Goal: Task Accomplishment & Management: Manage account settings

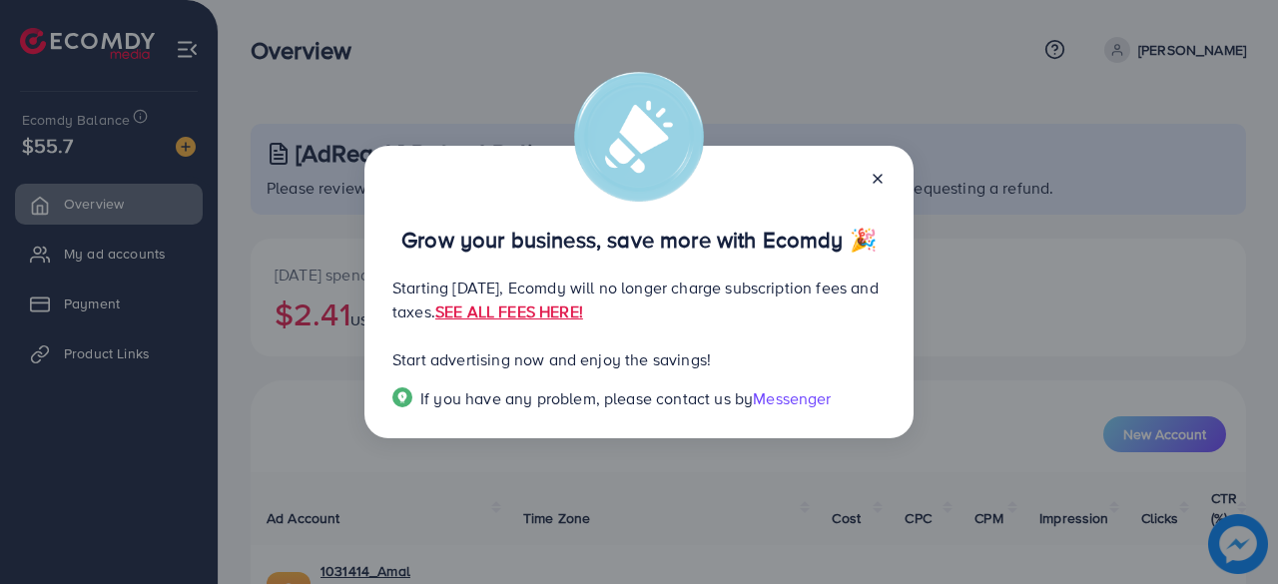
click at [876, 171] on icon at bounding box center [877, 179] width 16 height 16
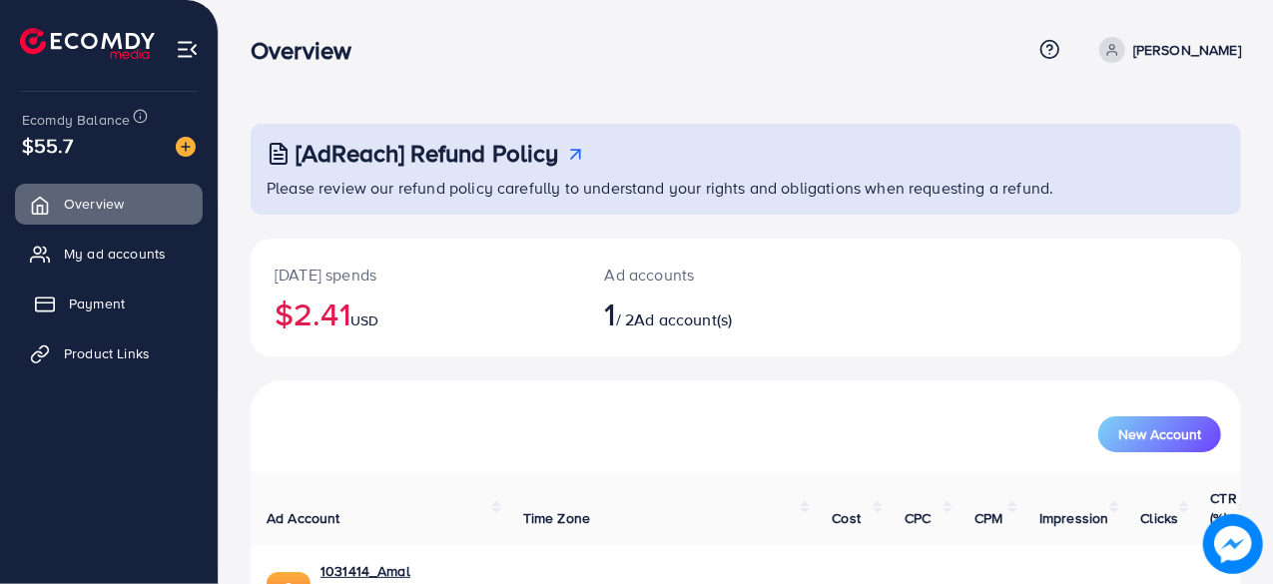
click at [76, 304] on span "Payment" at bounding box center [97, 303] width 56 height 20
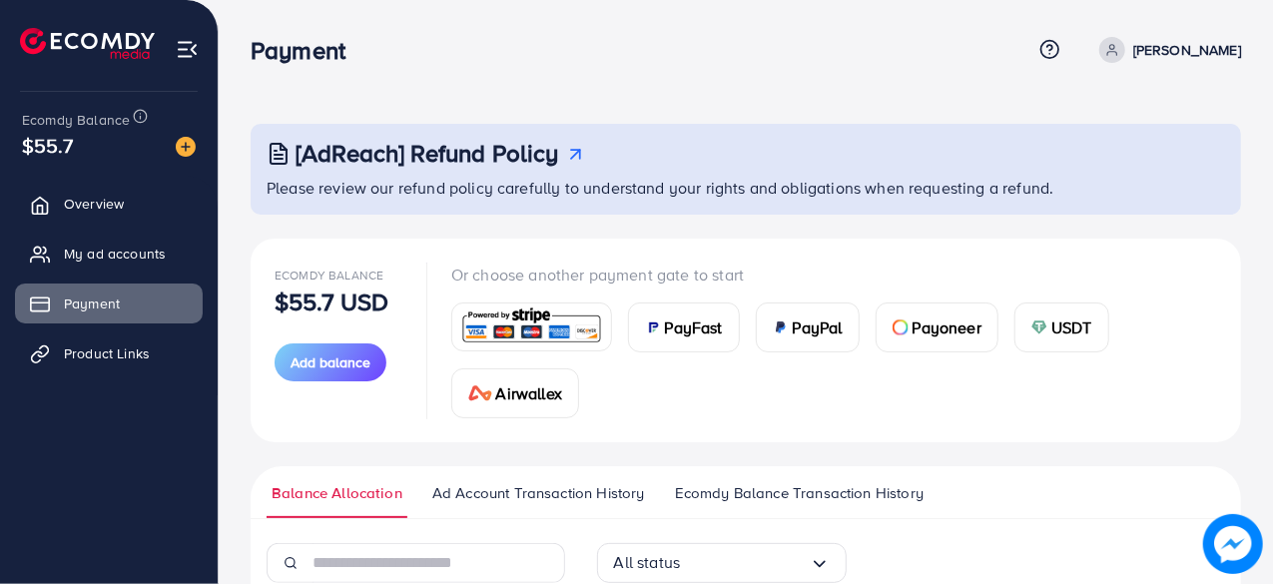
scroll to position [311, 0]
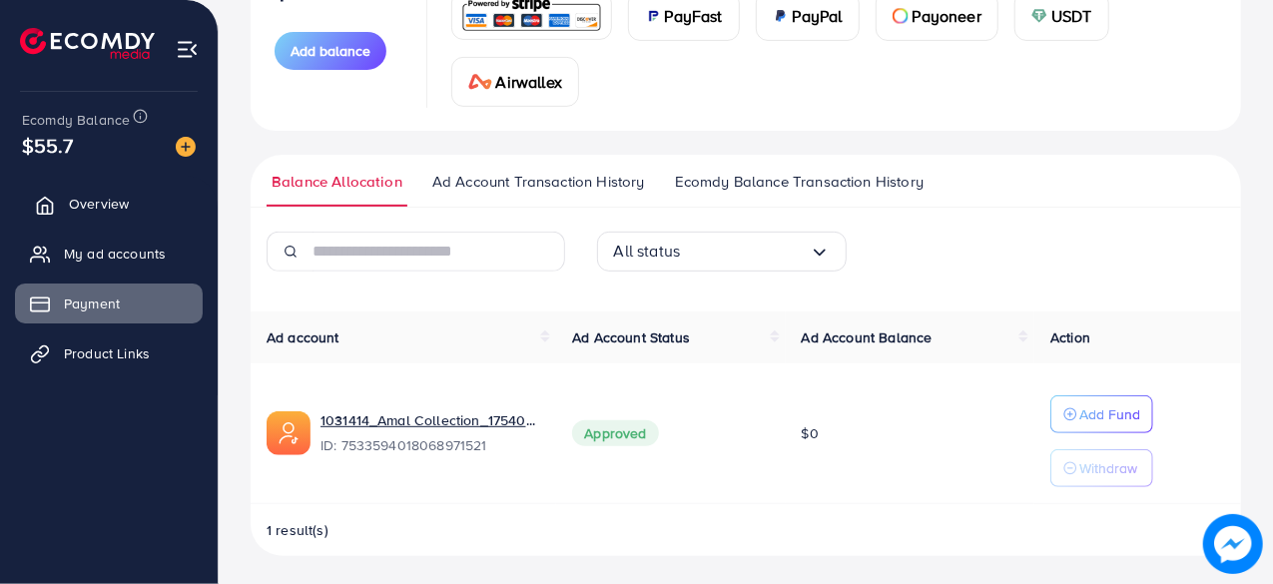
click at [84, 211] on span "Overview" at bounding box center [99, 204] width 60 height 20
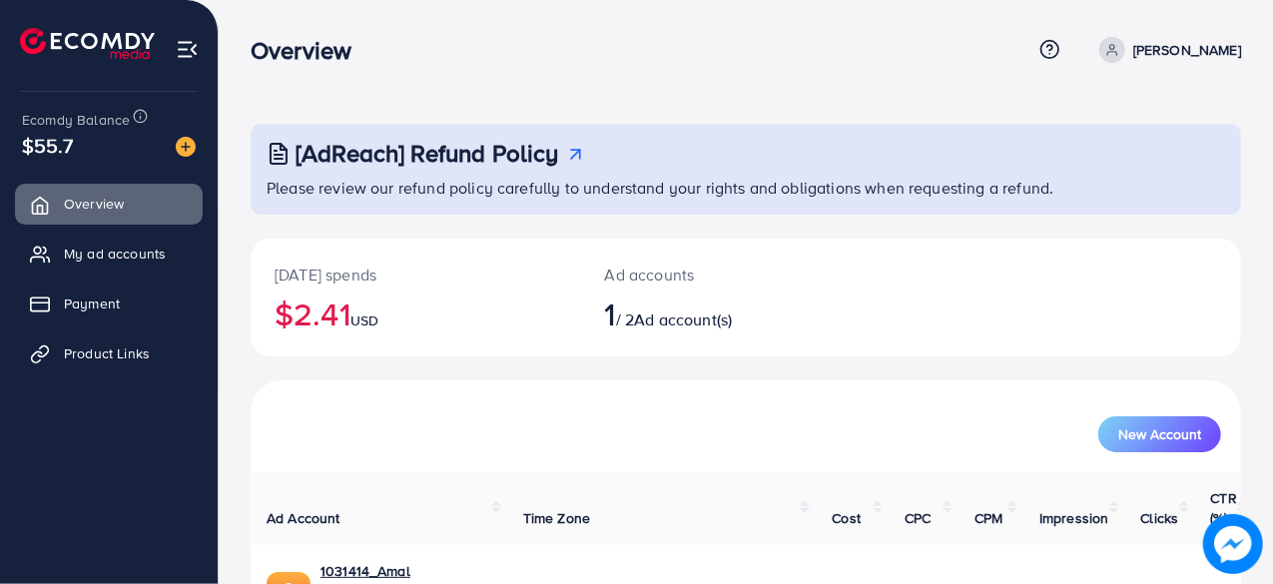
click at [183, 40] on img at bounding box center [187, 49] width 23 height 23
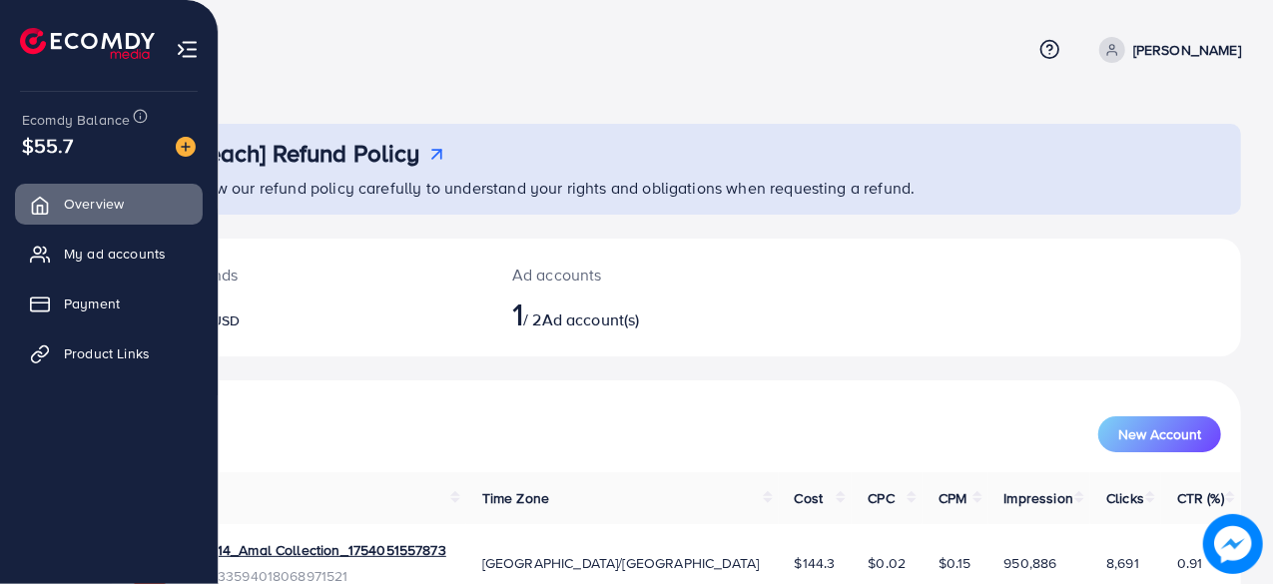
click at [118, 478] on ul "Overview My ad accounts Payment Product Links" at bounding box center [109, 328] width 218 height 305
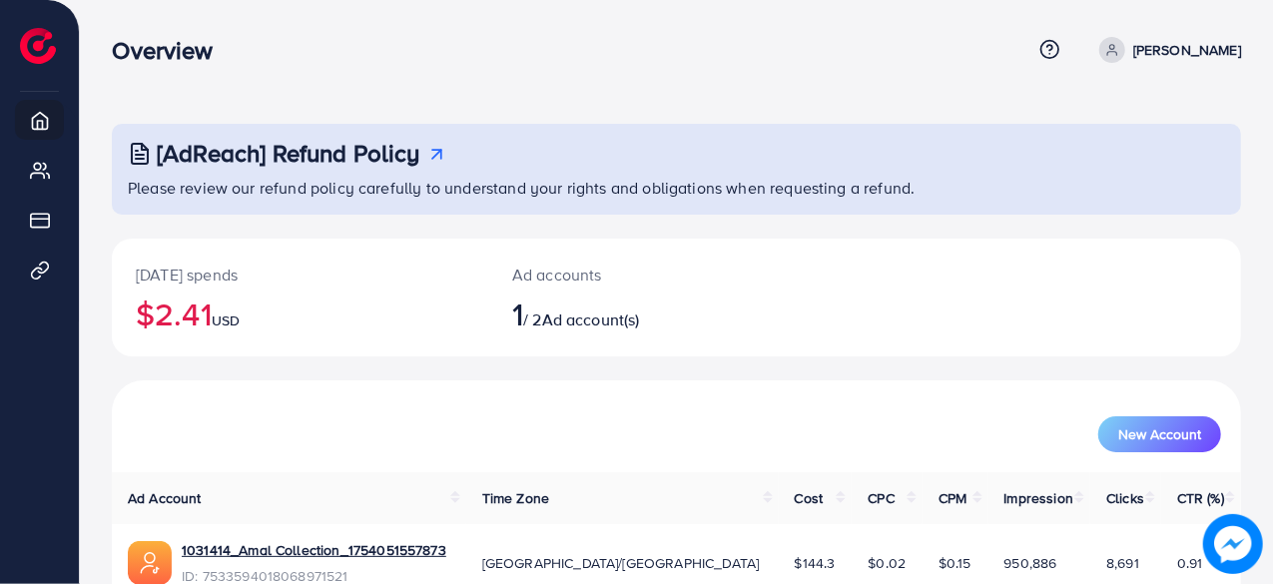
scroll to position [102, 0]
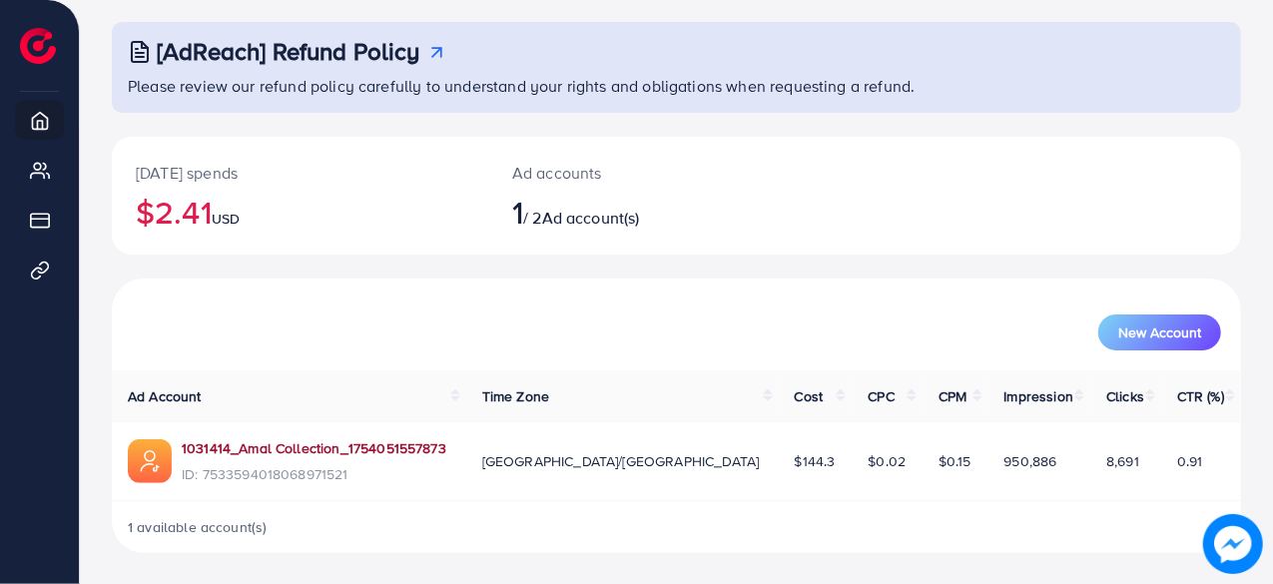
click at [423, 449] on link "1031414_Amal Collection_1754051557873" at bounding box center [314, 448] width 265 height 20
